Goal: Check status

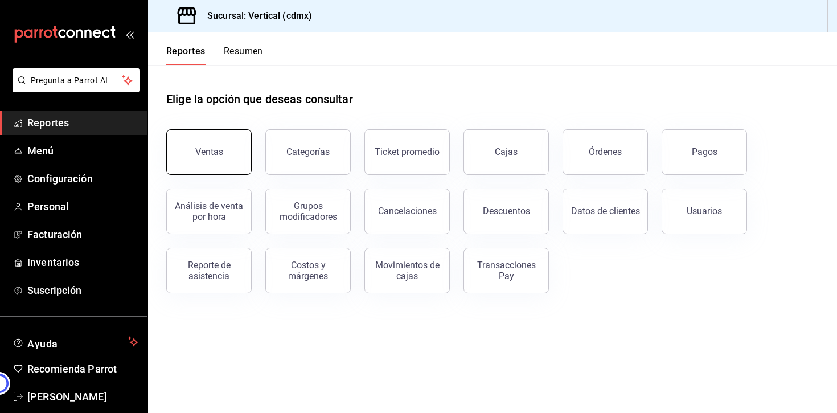
click at [207, 155] on div "Ventas" at bounding box center [209, 151] width 28 height 11
